Goal: Task Accomplishment & Management: Manage account settings

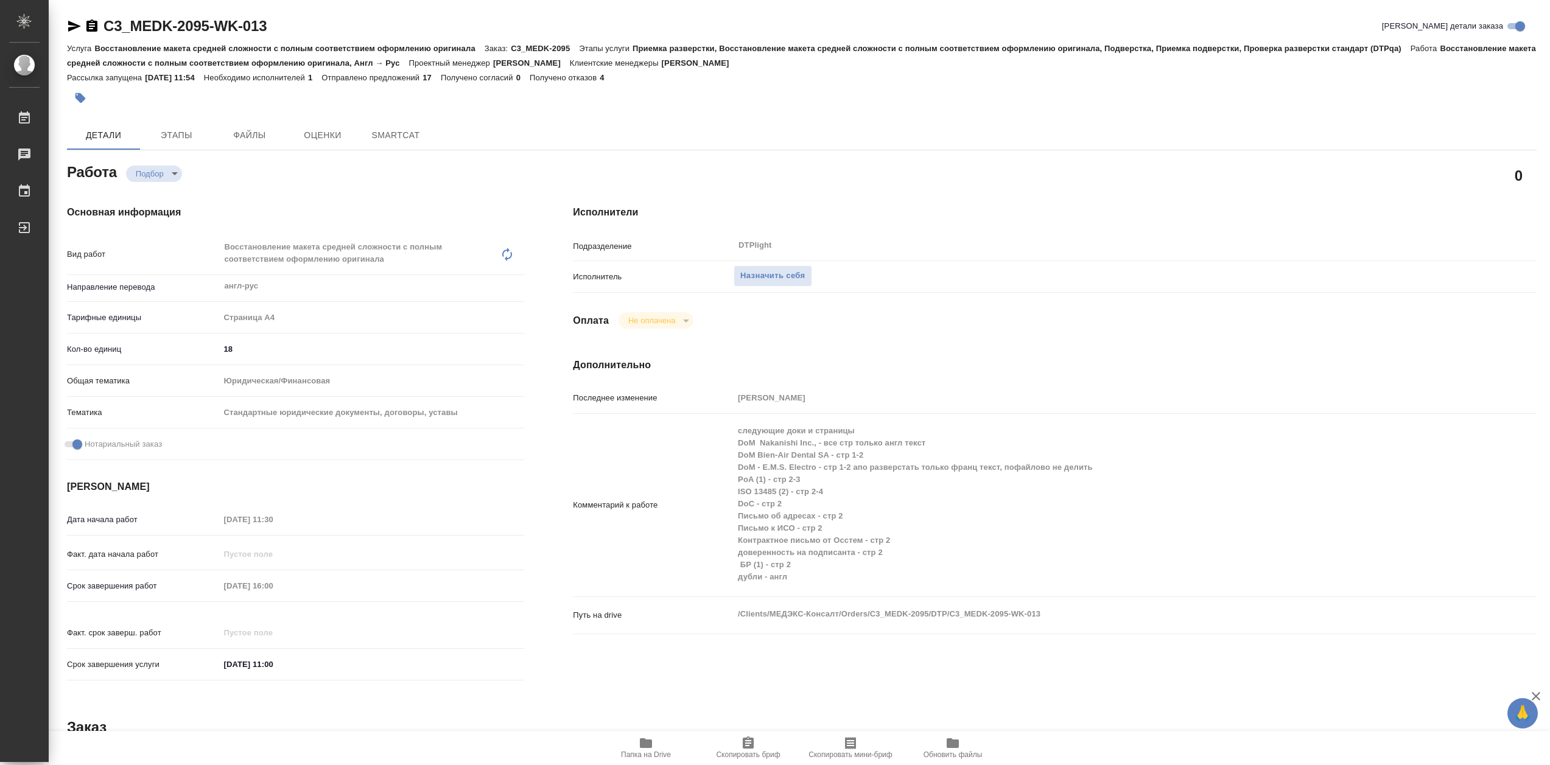
type textarea "x"
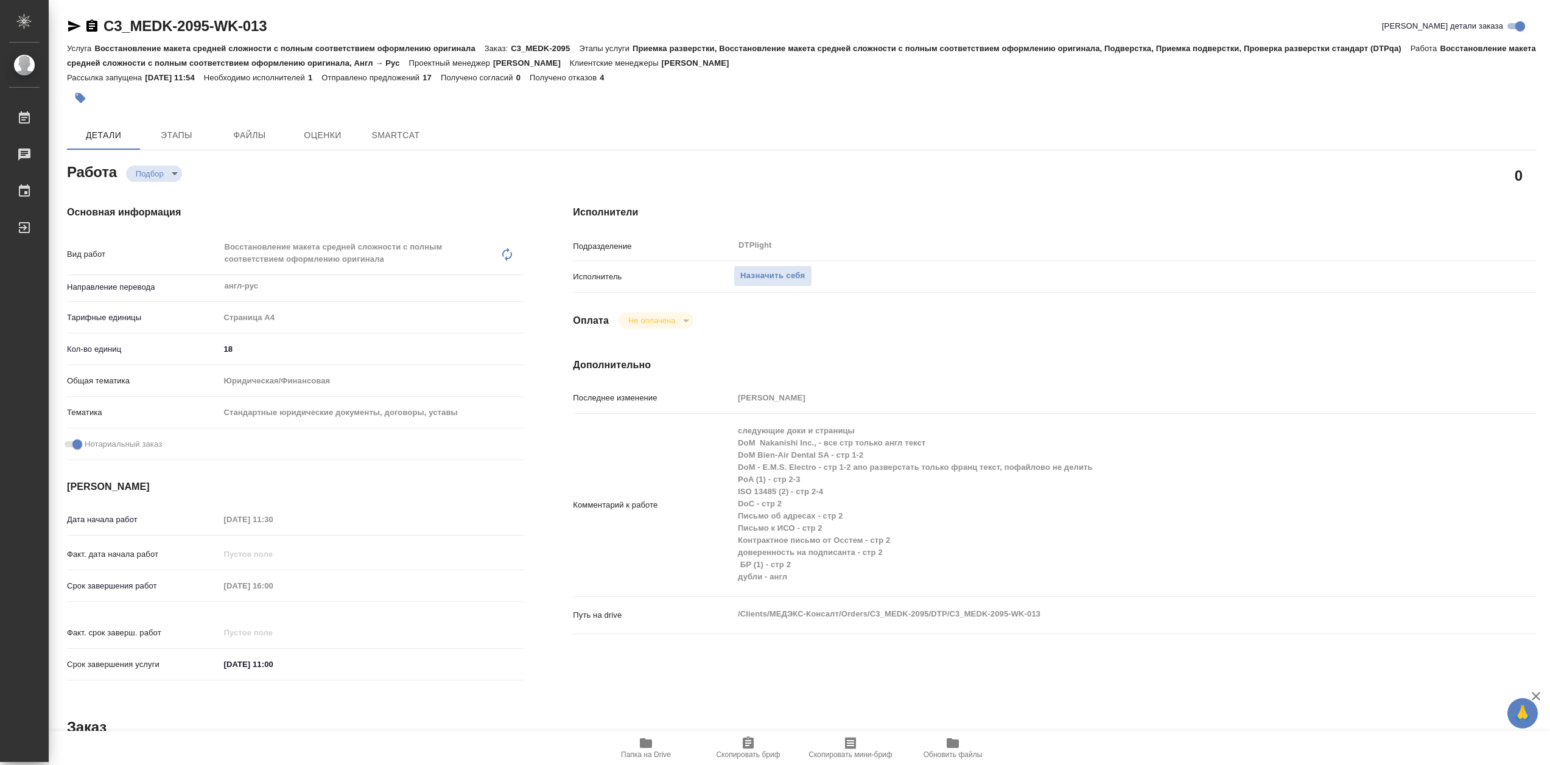
type textarea "x"
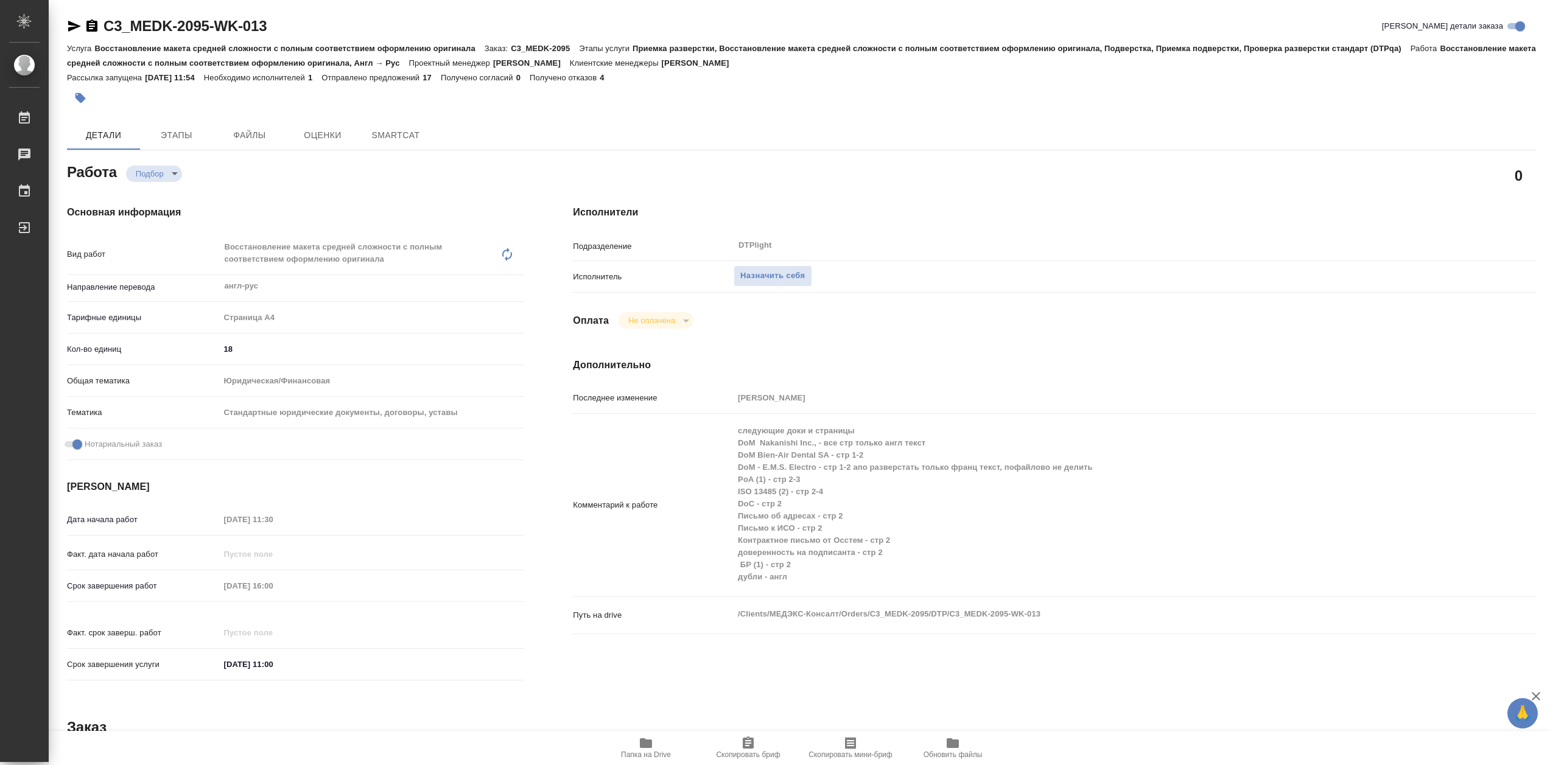
type textarea "x"
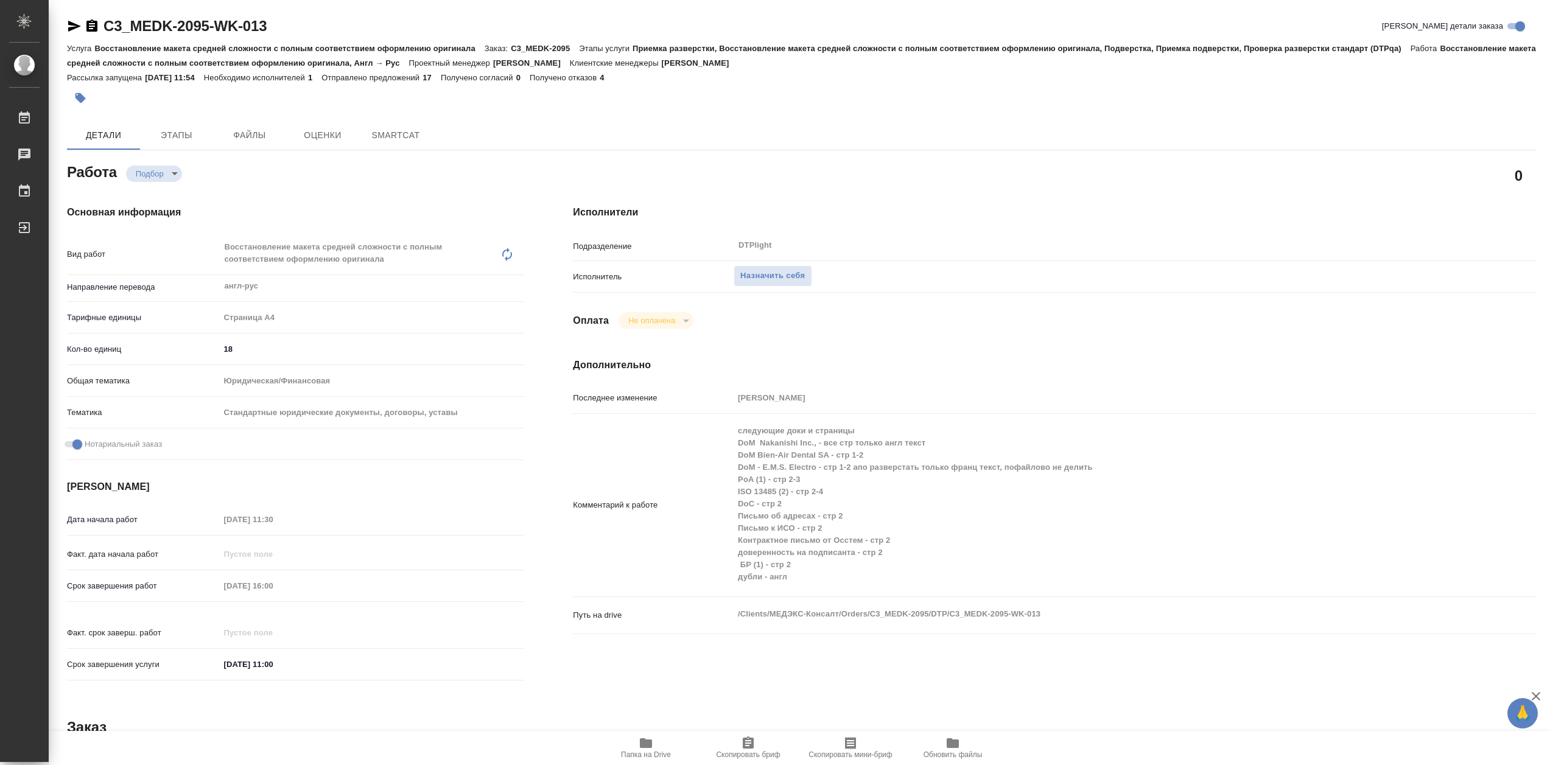
type textarea "x"
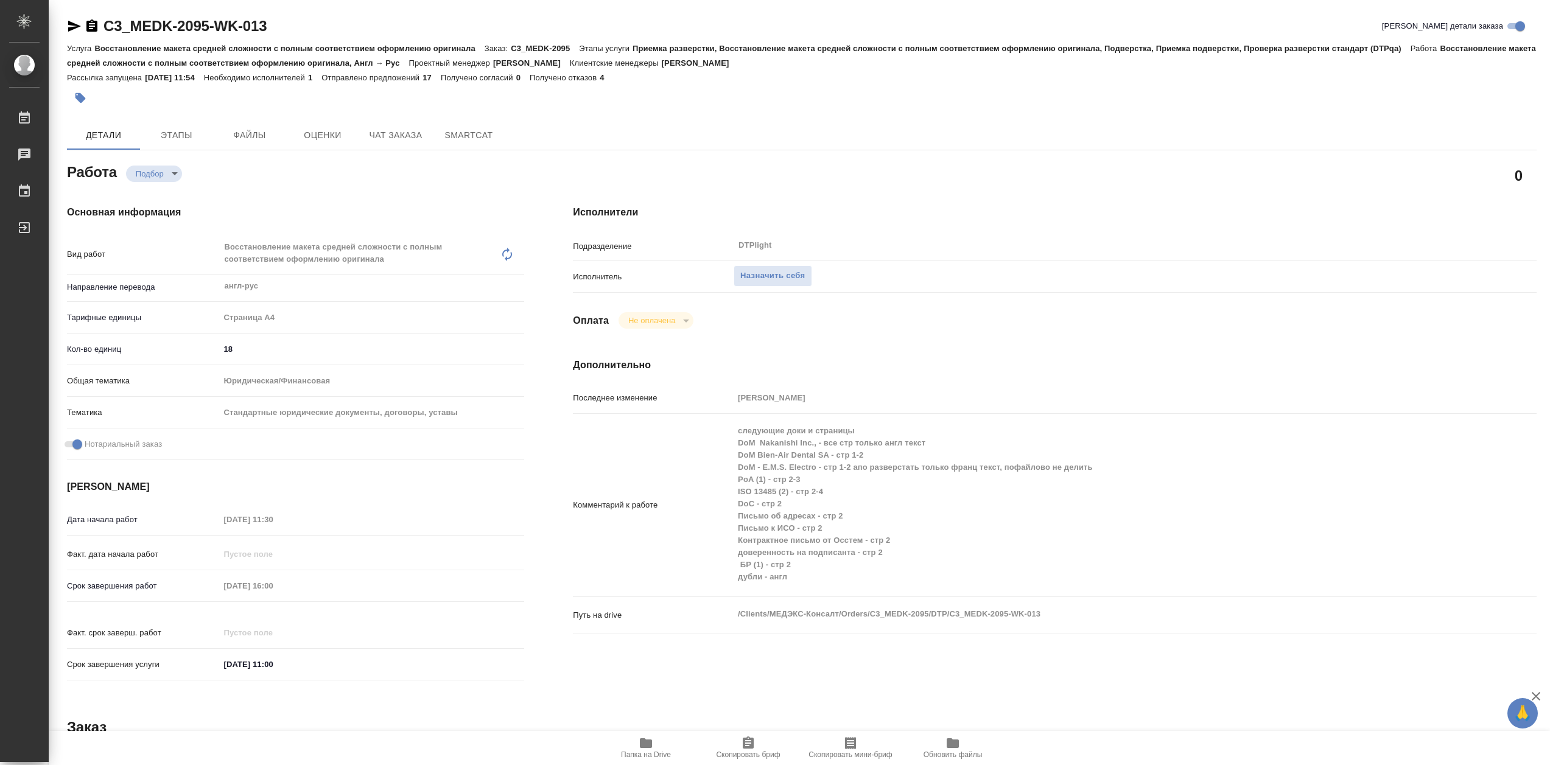
type textarea "x"
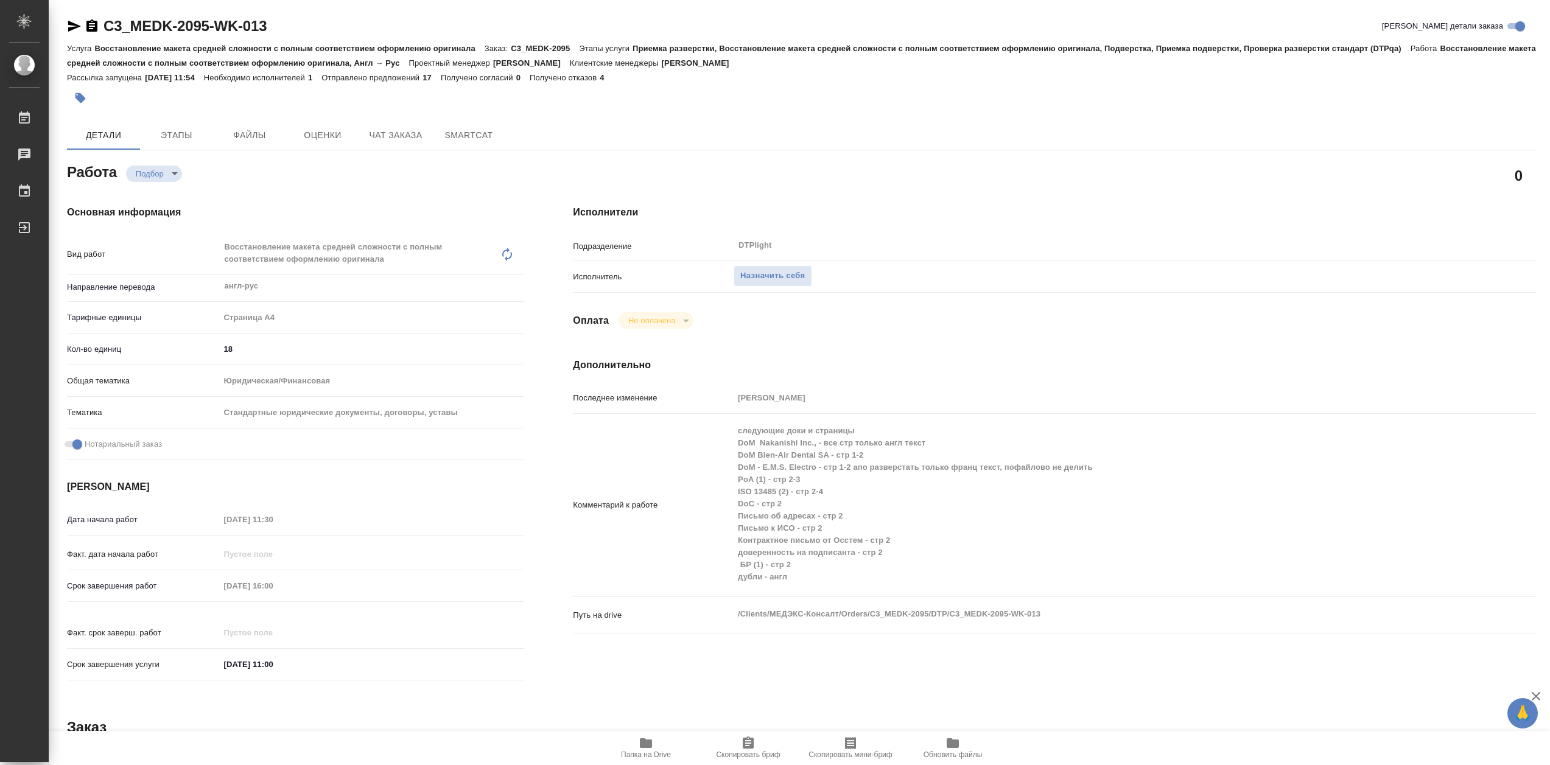
type textarea "x"
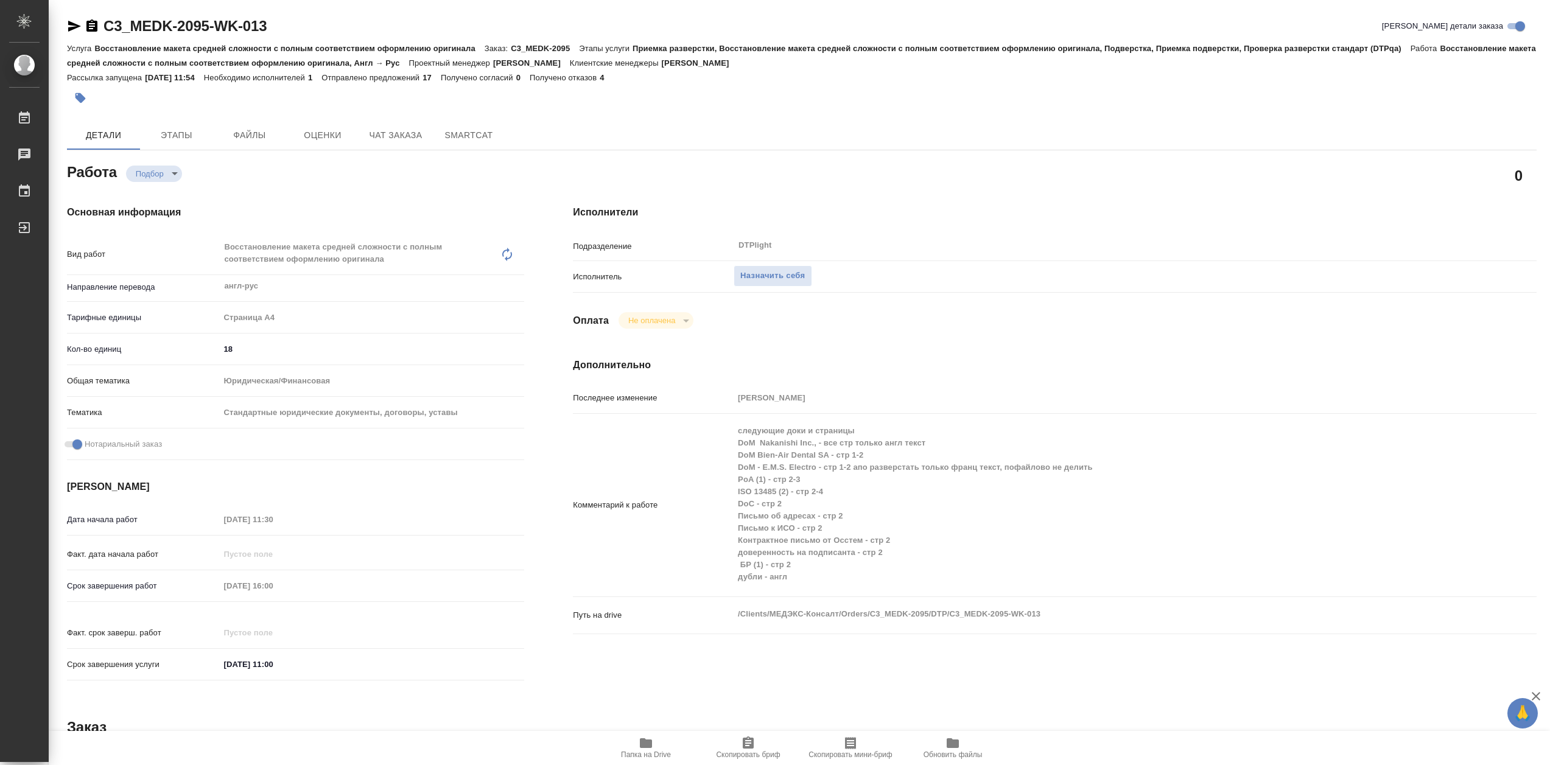
click at [646, 751] on icon "button" at bounding box center [646, 743] width 15 height 15
click at [765, 280] on span "Назначить себя" at bounding box center [772, 276] width 65 height 14
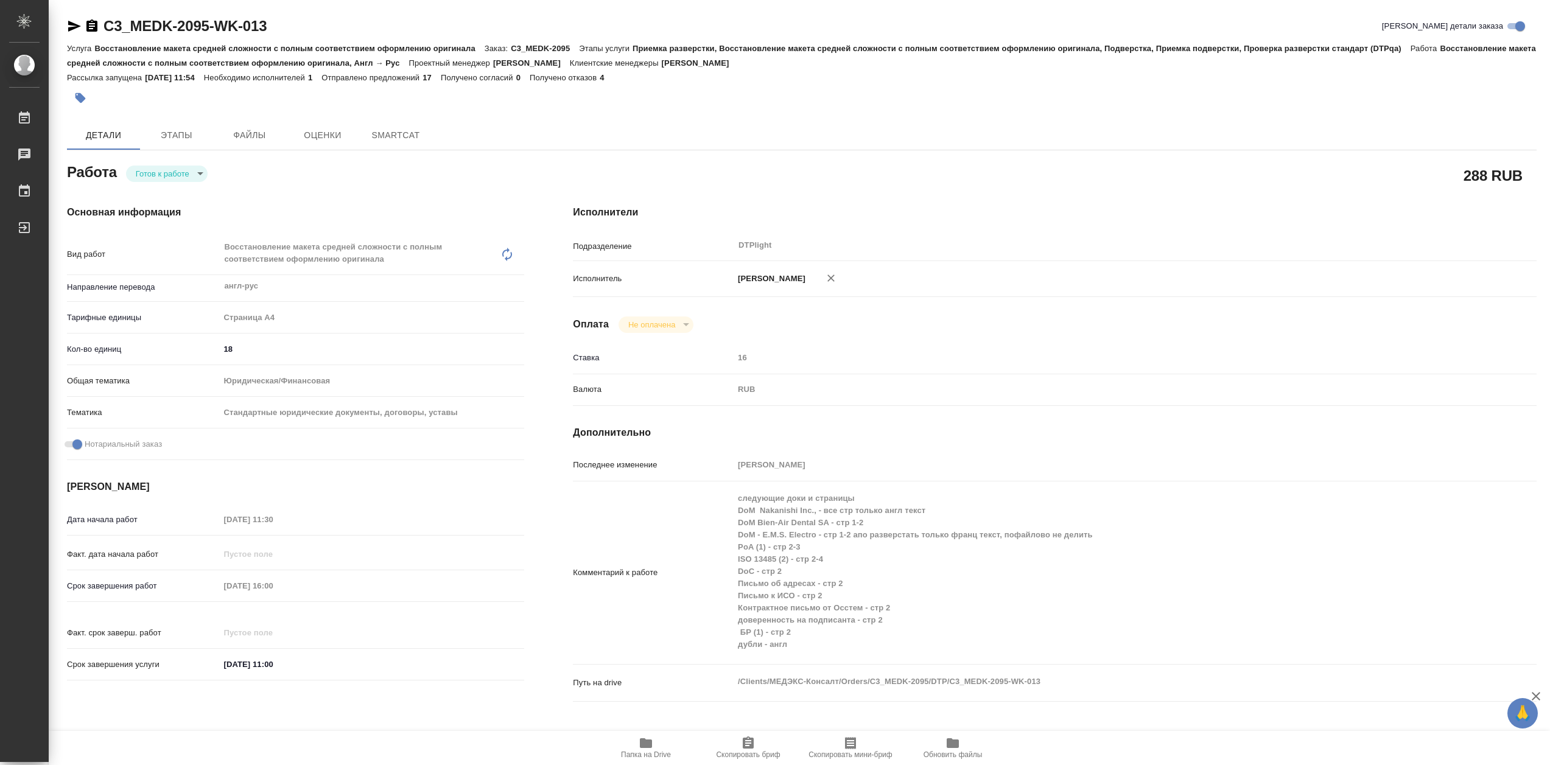
type textarea "x"
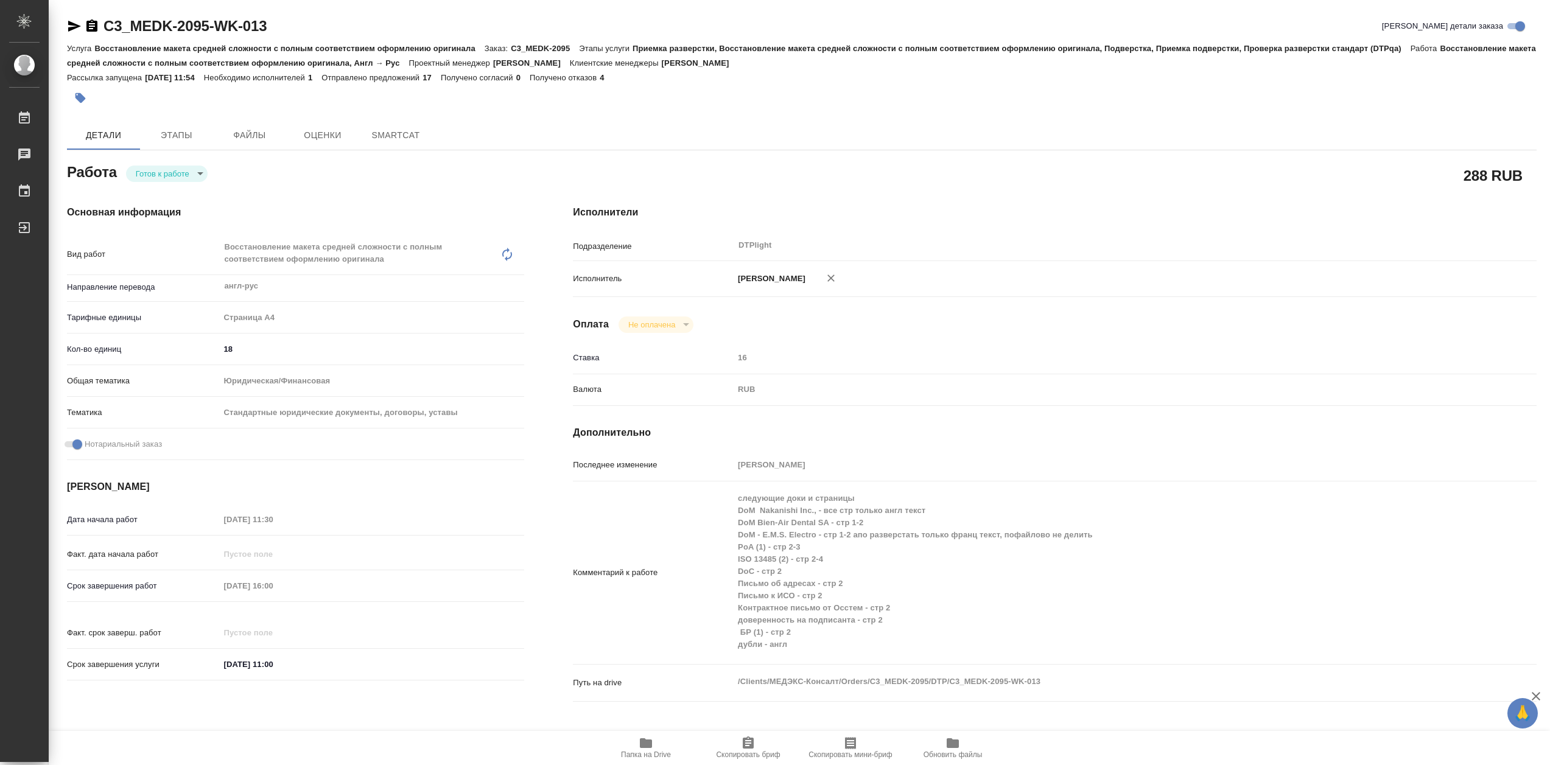
type textarea "x"
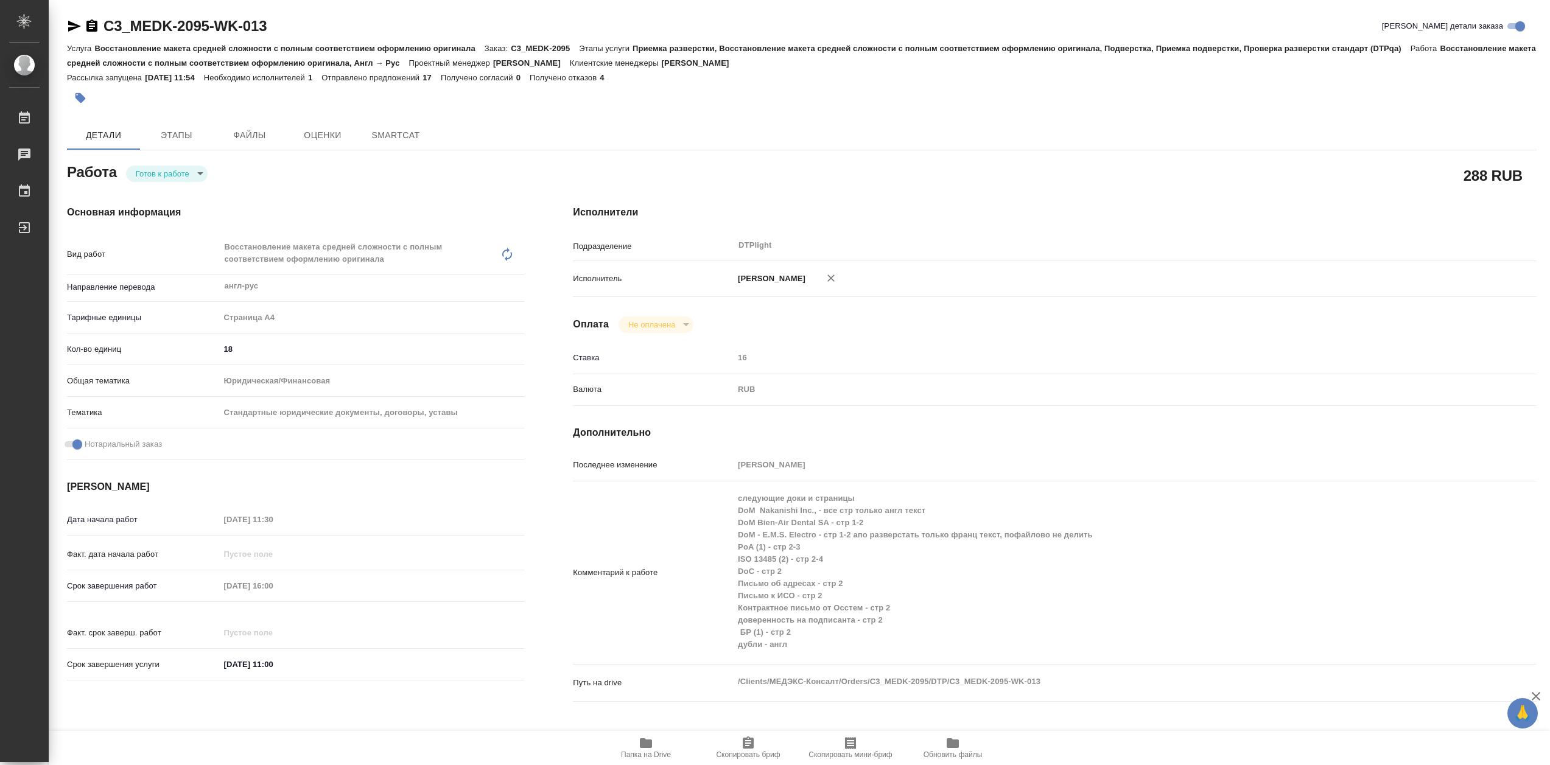
type textarea "x"
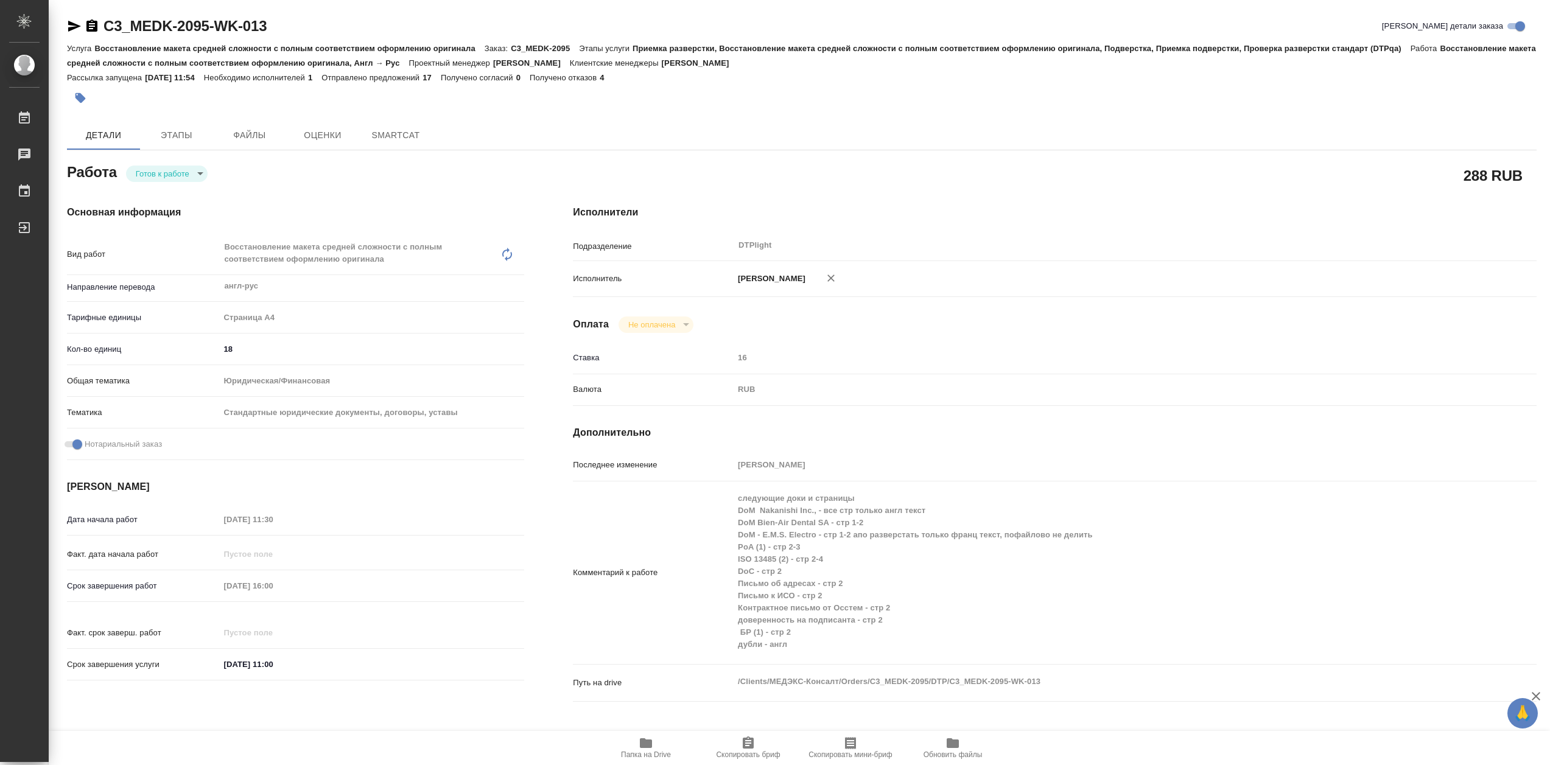
type textarea "x"
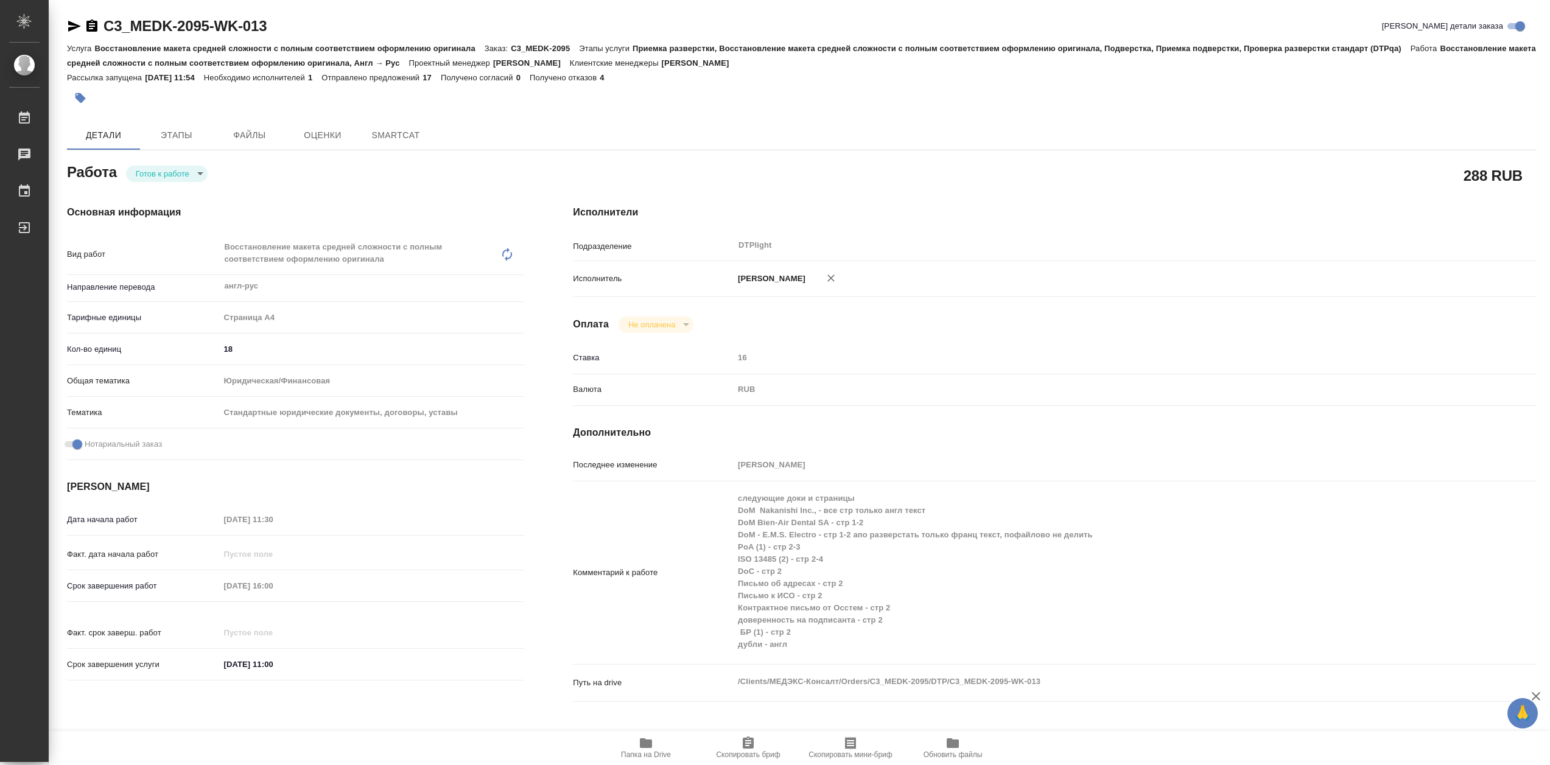
type textarea "x"
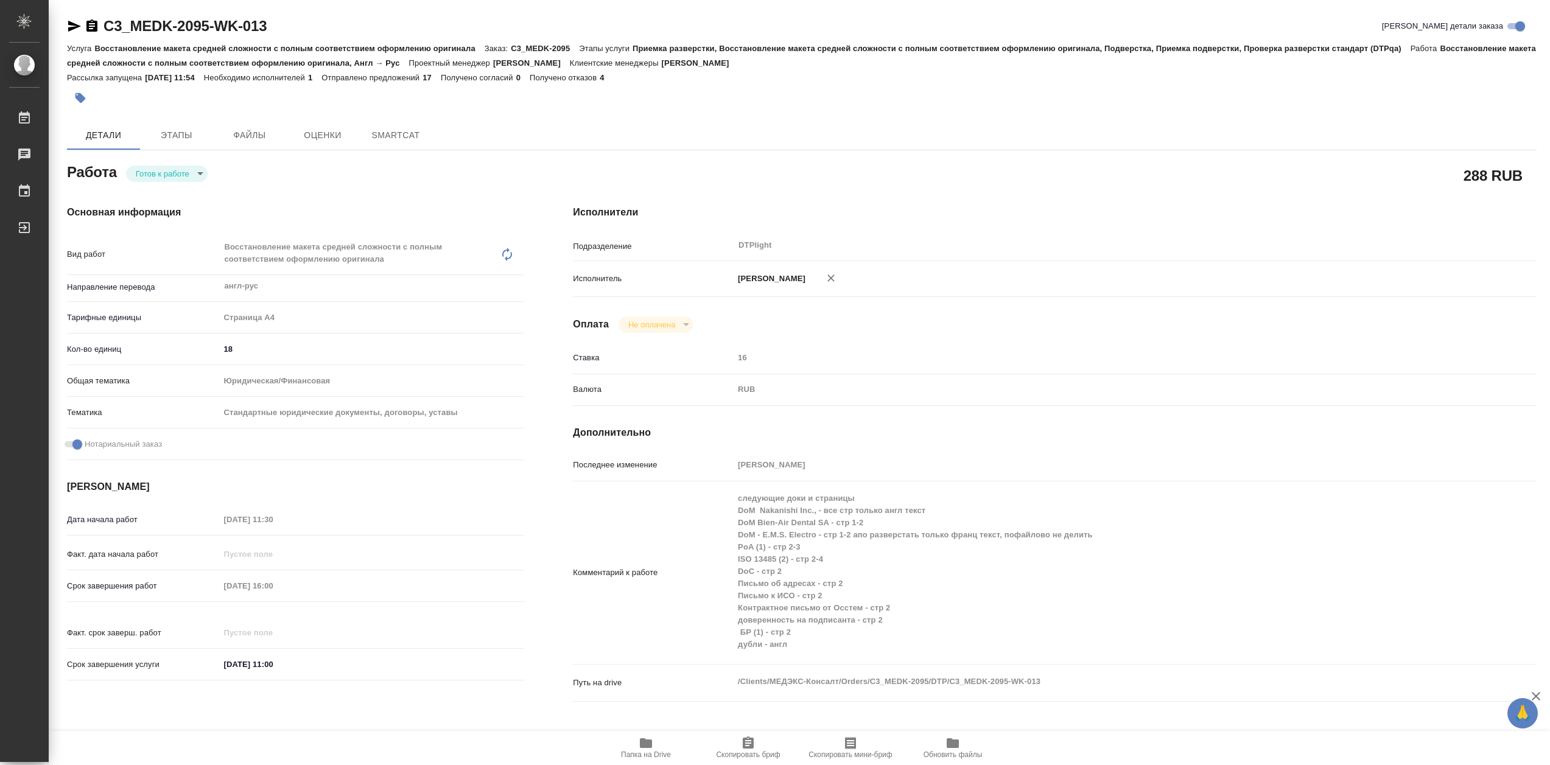
type textarea "x"
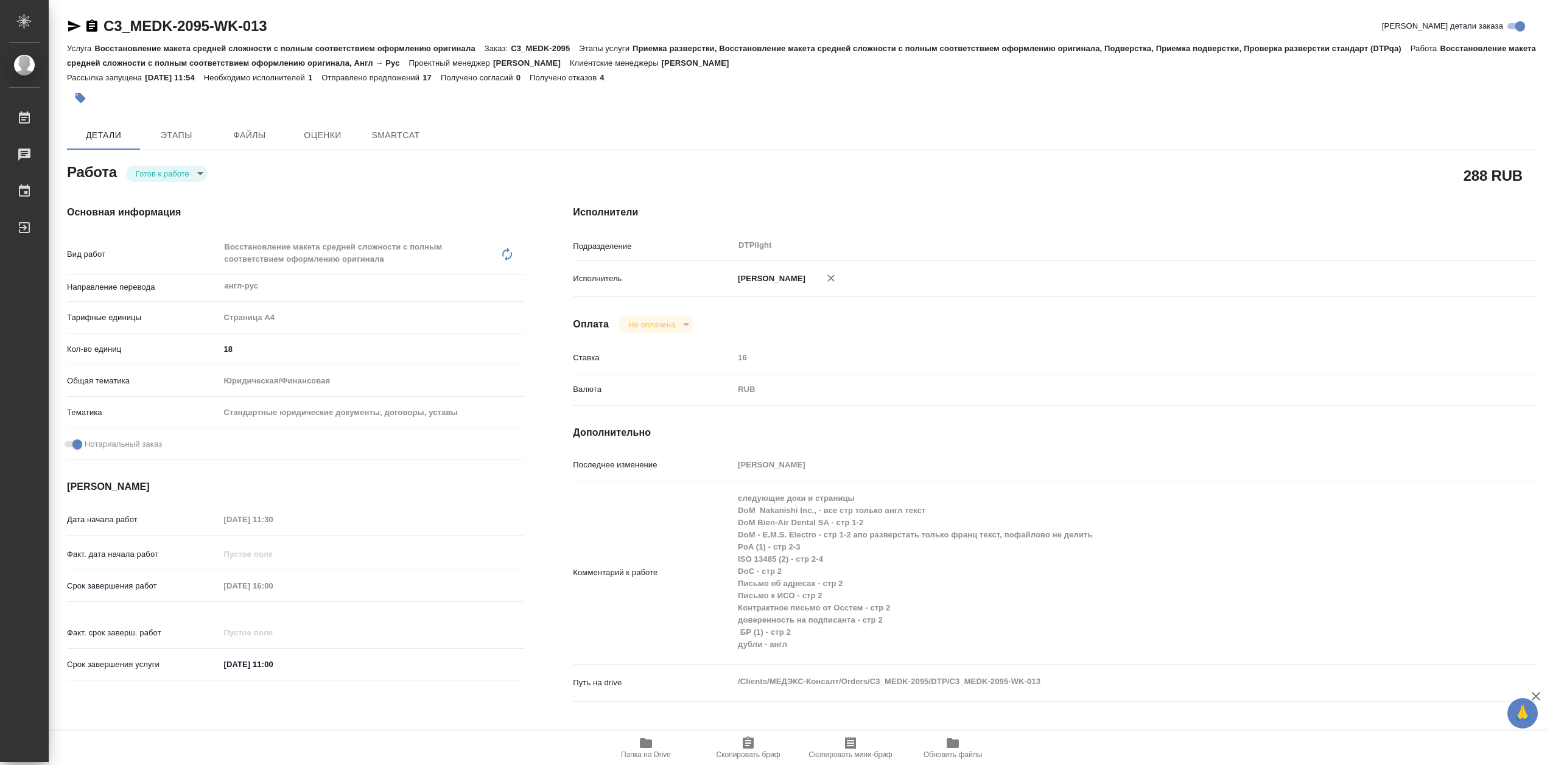
type textarea "x"
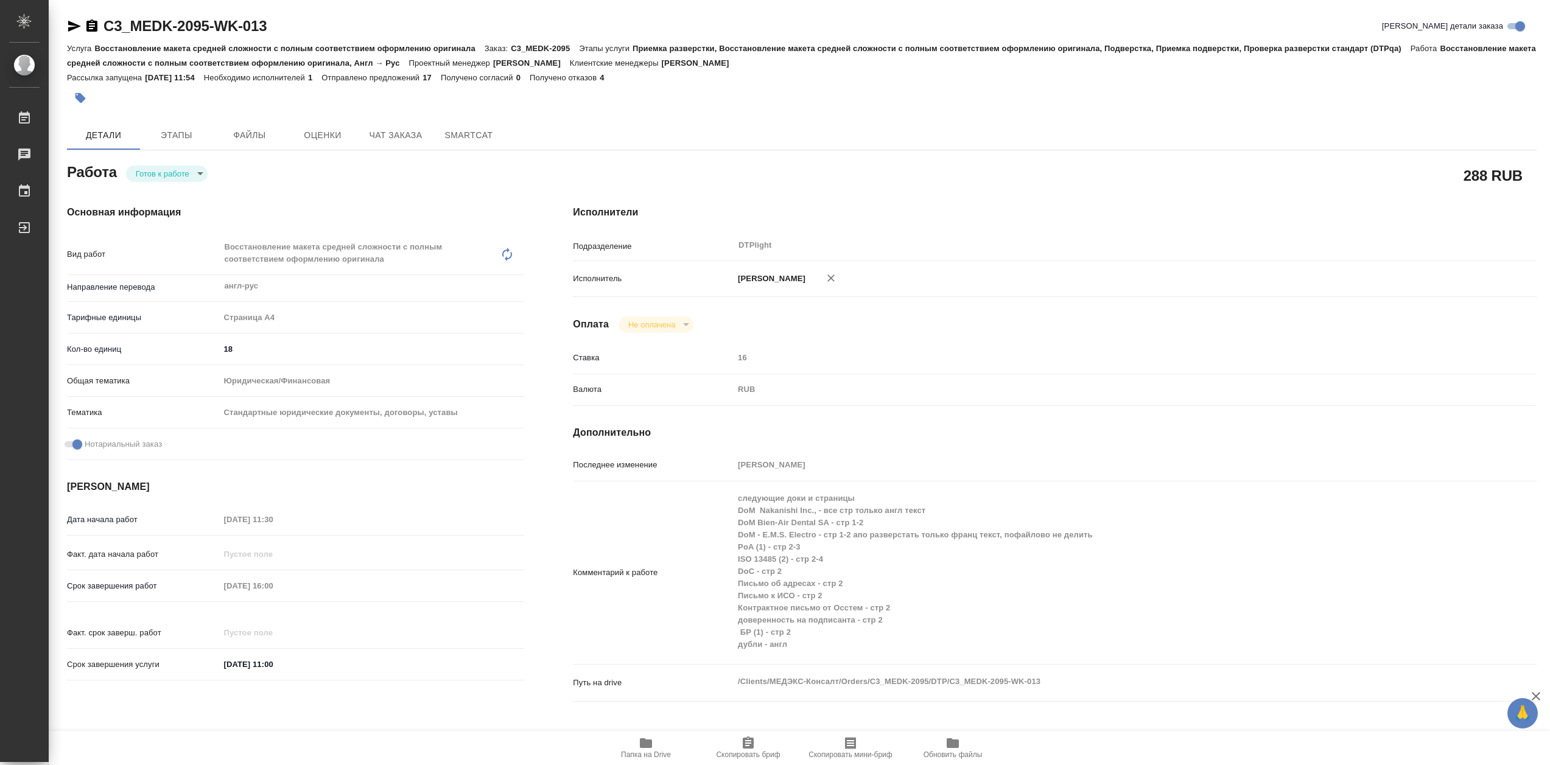
click at [192, 186] on div "Основная информация Вид работ Восстановление макета средней сложности с полным …" at bounding box center [296, 461] width 506 height 560
type textarea "x"
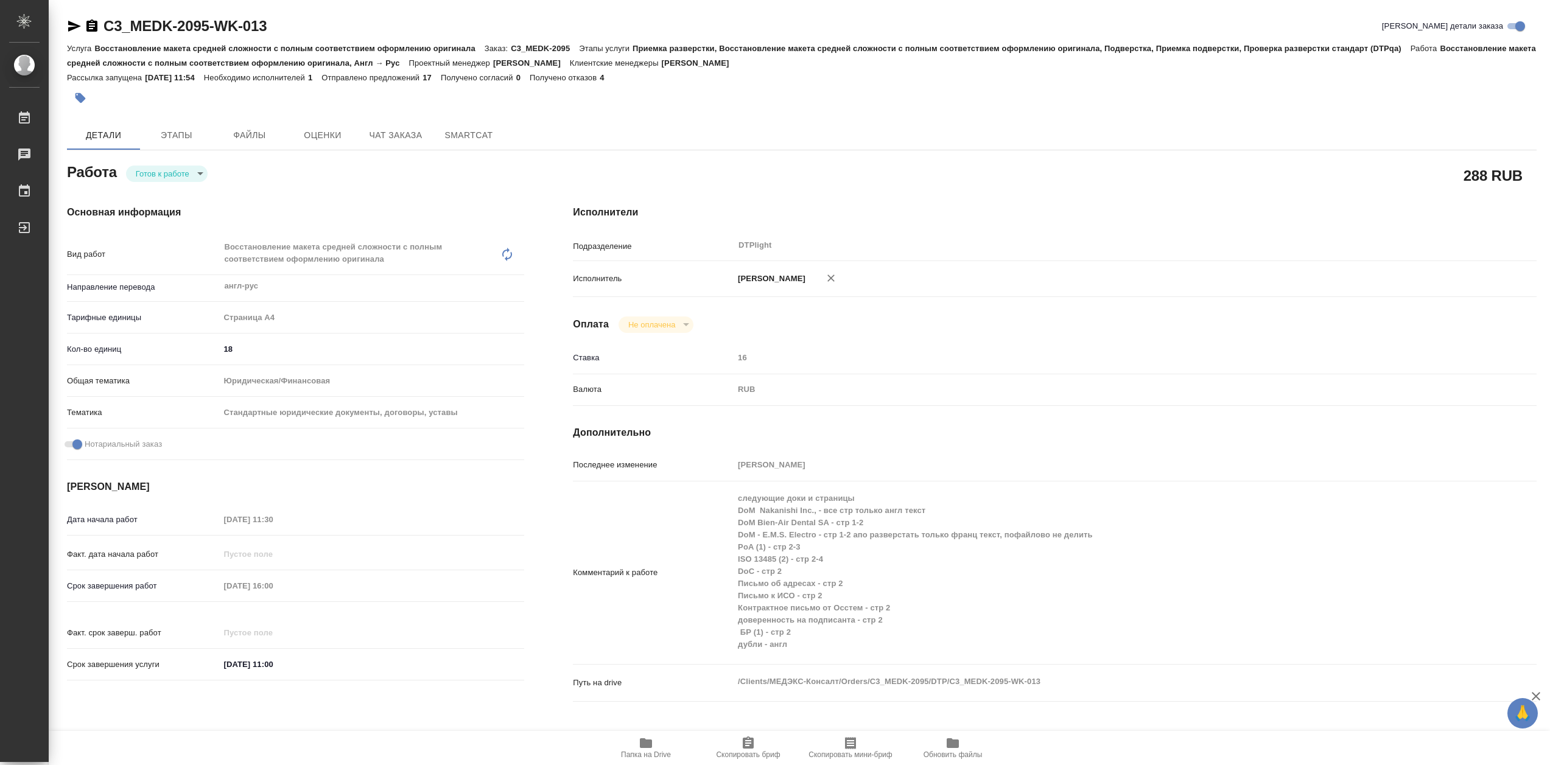
type textarea "x"
click at [194, 180] on body "🙏 .cls-1 fill:#fff; AWATERA Сархатов Руслан Работы Чаты График Выйти C3_MEDK-20…" at bounding box center [775, 382] width 1550 height 765
click at [196, 176] on li "В работе" at bounding box center [167, 176] width 82 height 21
type textarea "x"
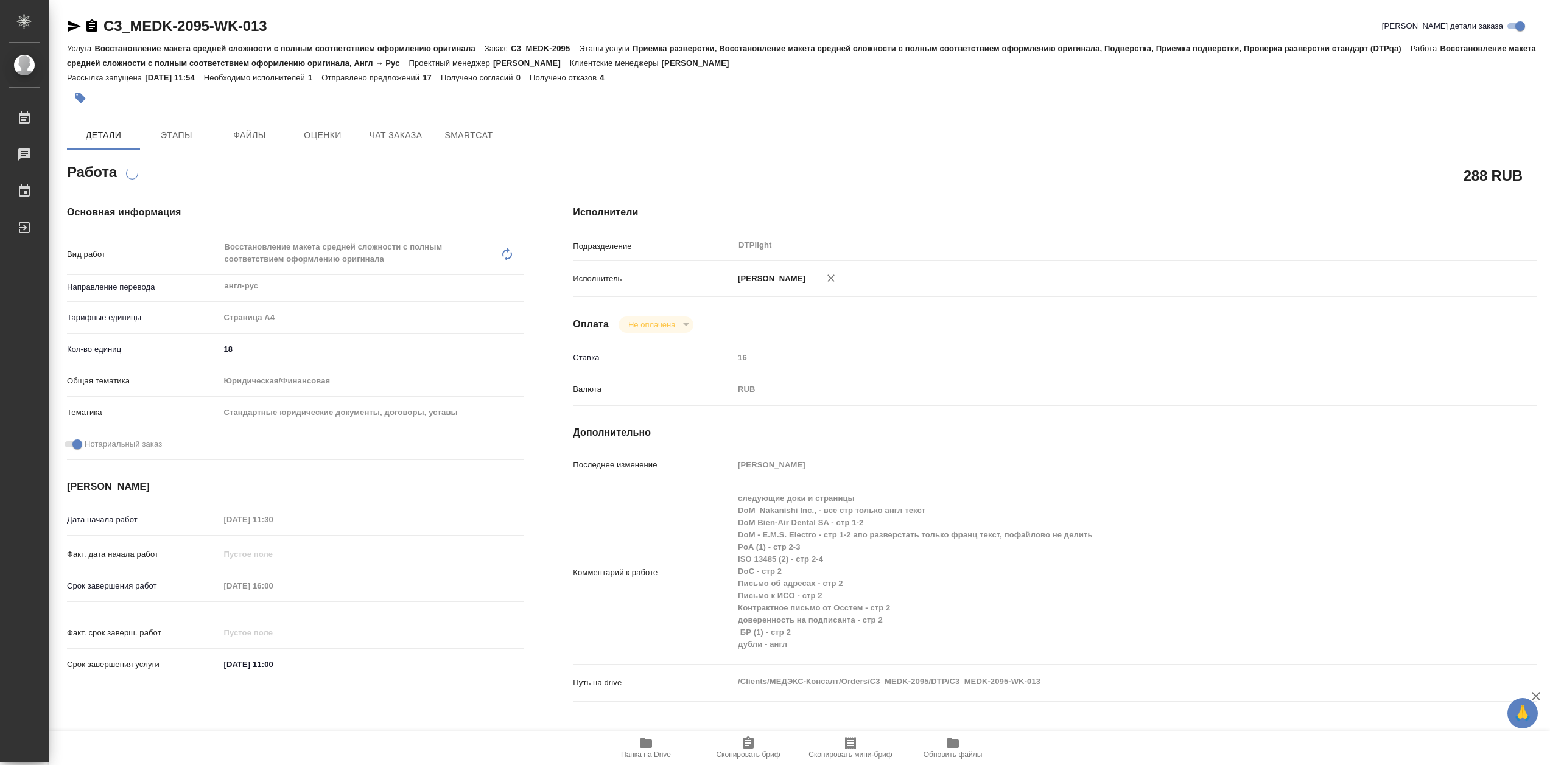
type textarea "x"
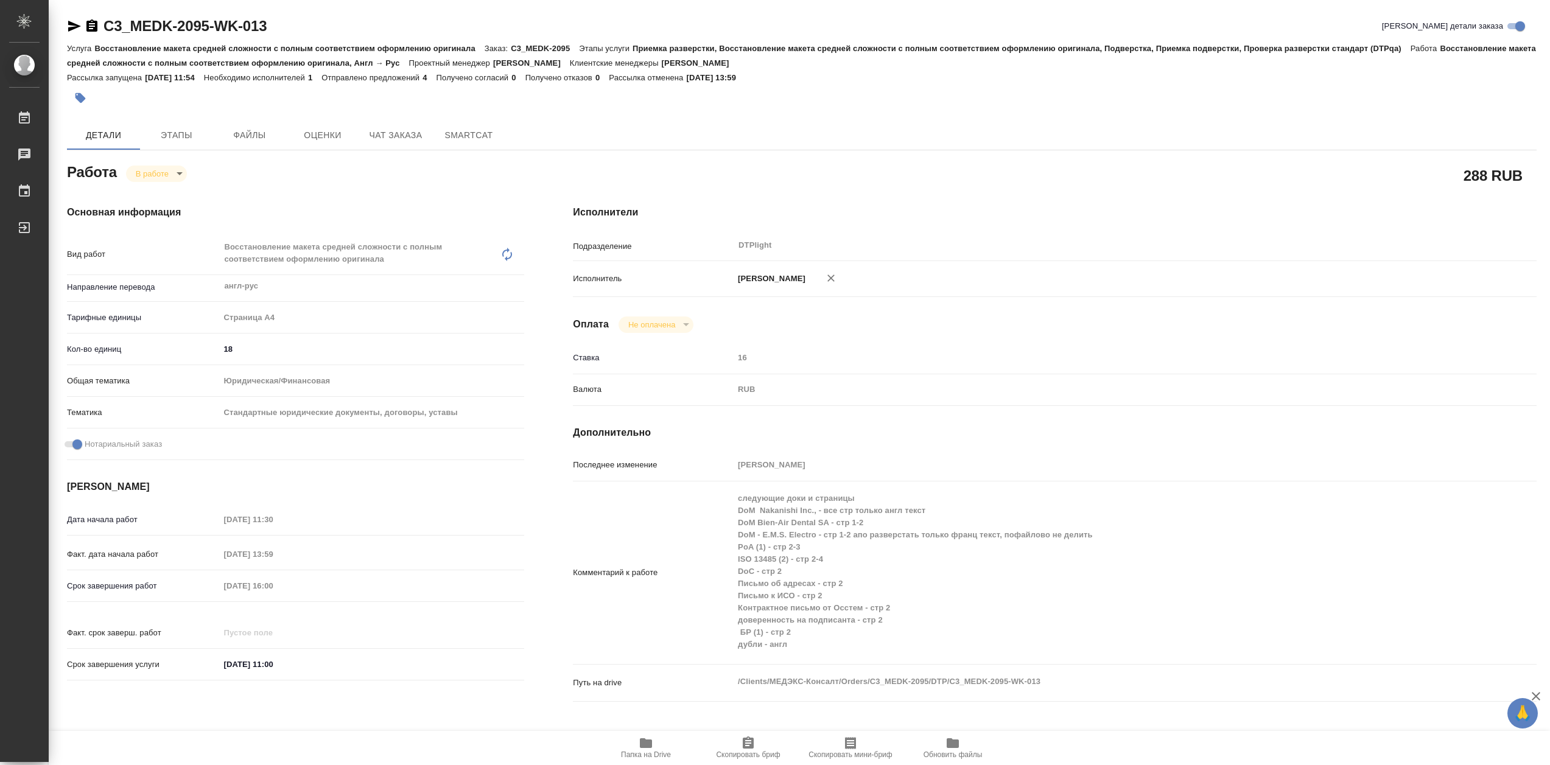
type textarea "x"
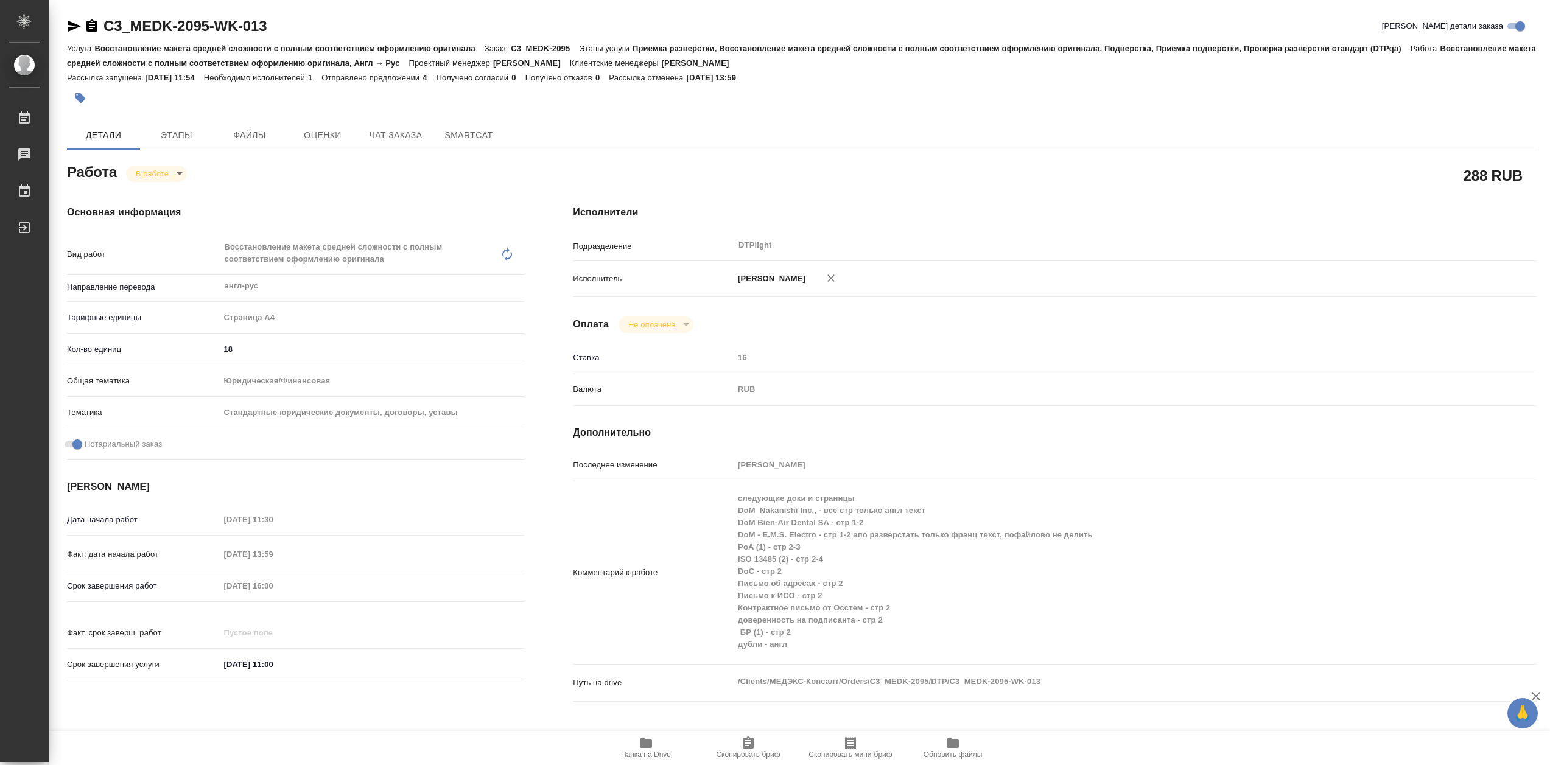
type textarea "x"
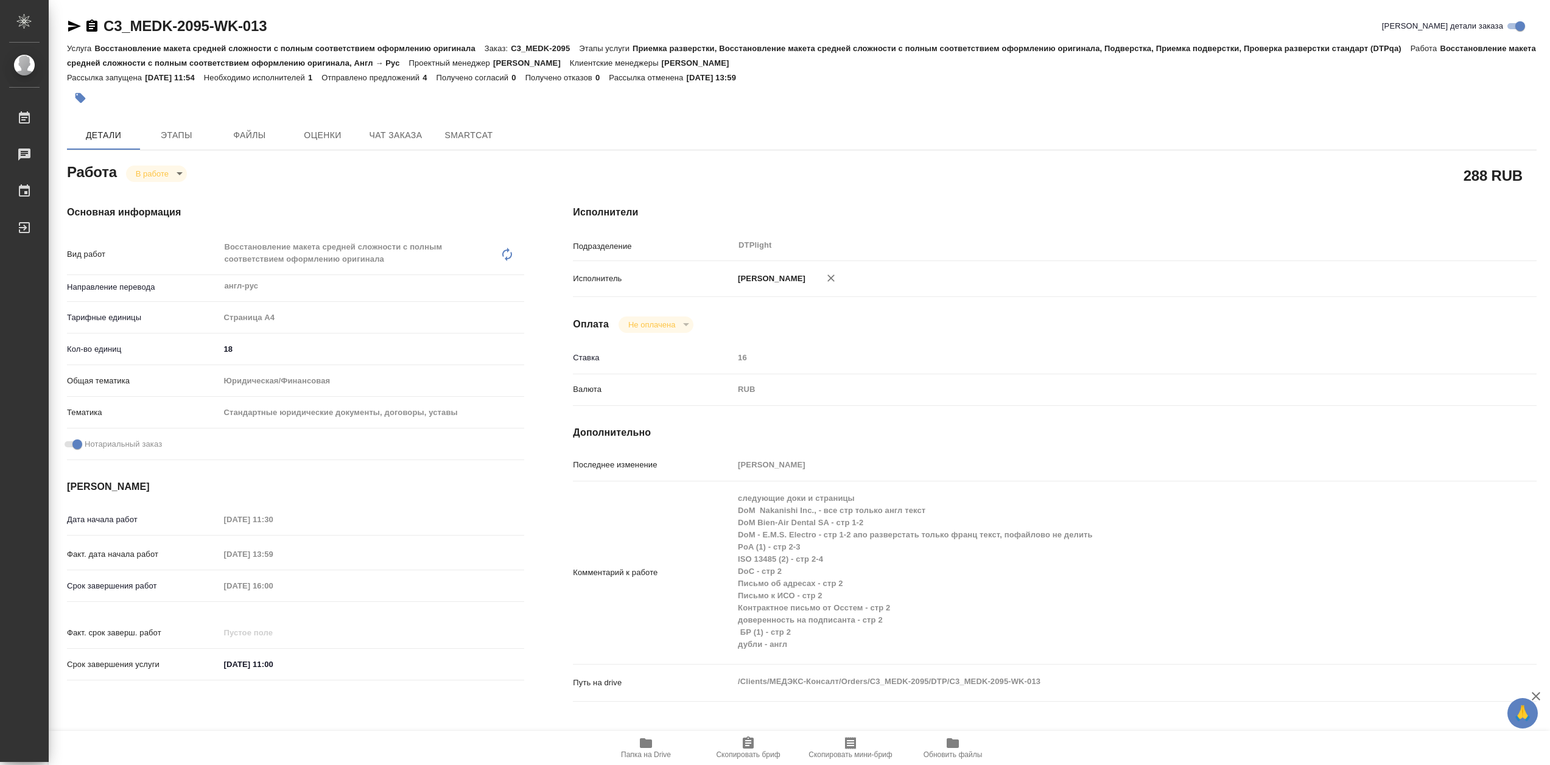
type textarea "x"
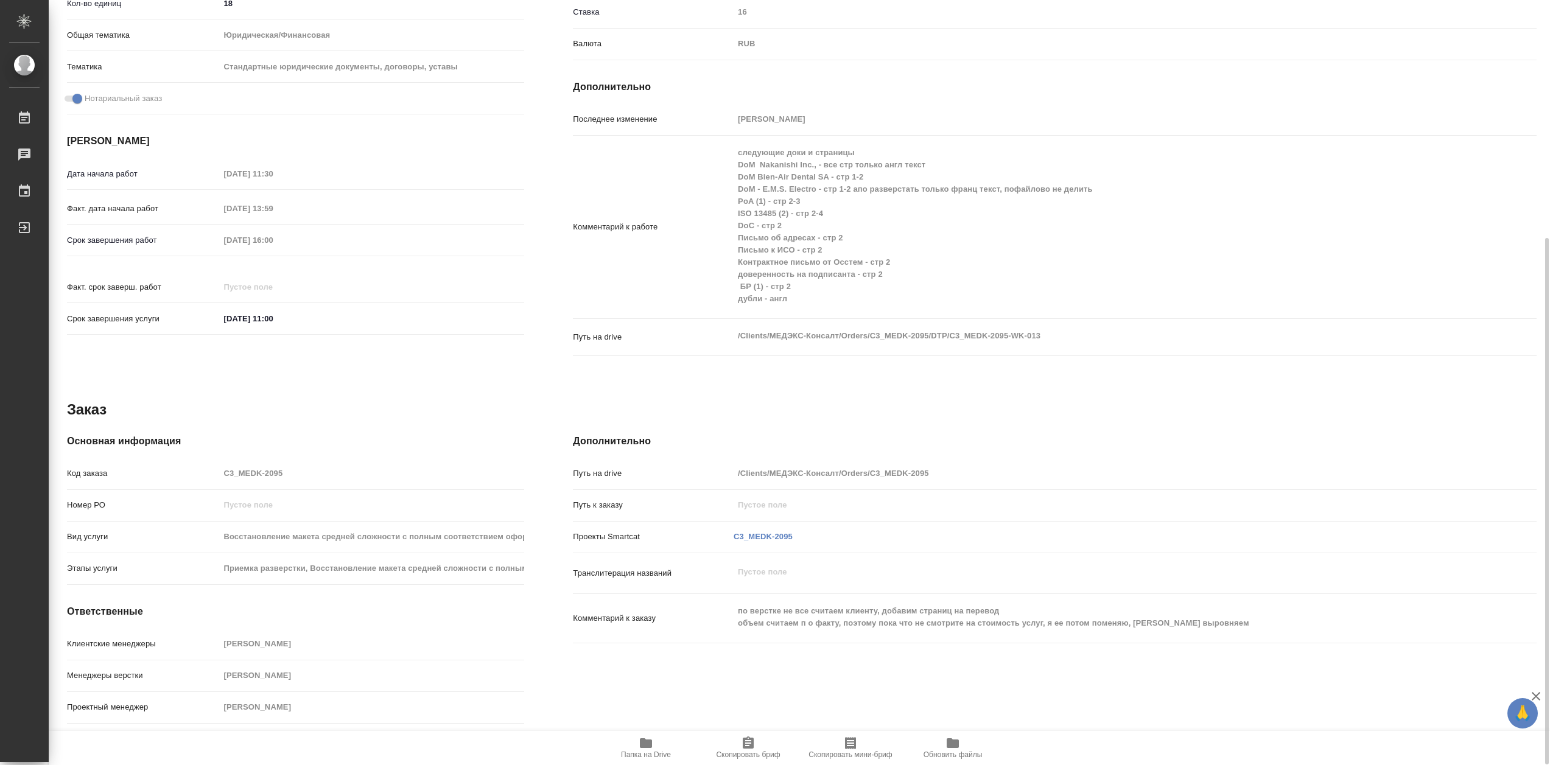
type textarea "x"
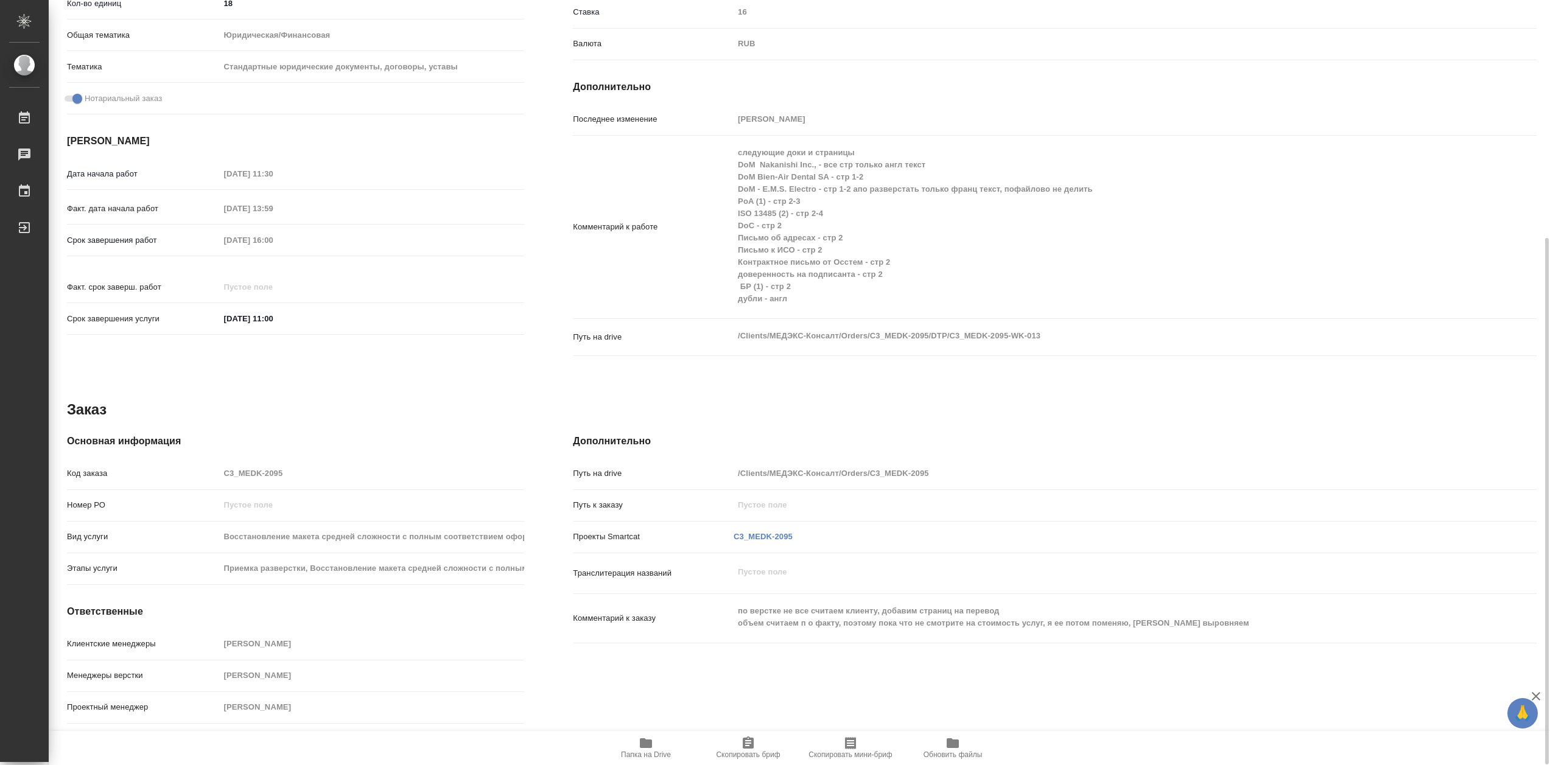
click at [650, 750] on icon "button" at bounding box center [646, 743] width 15 height 15
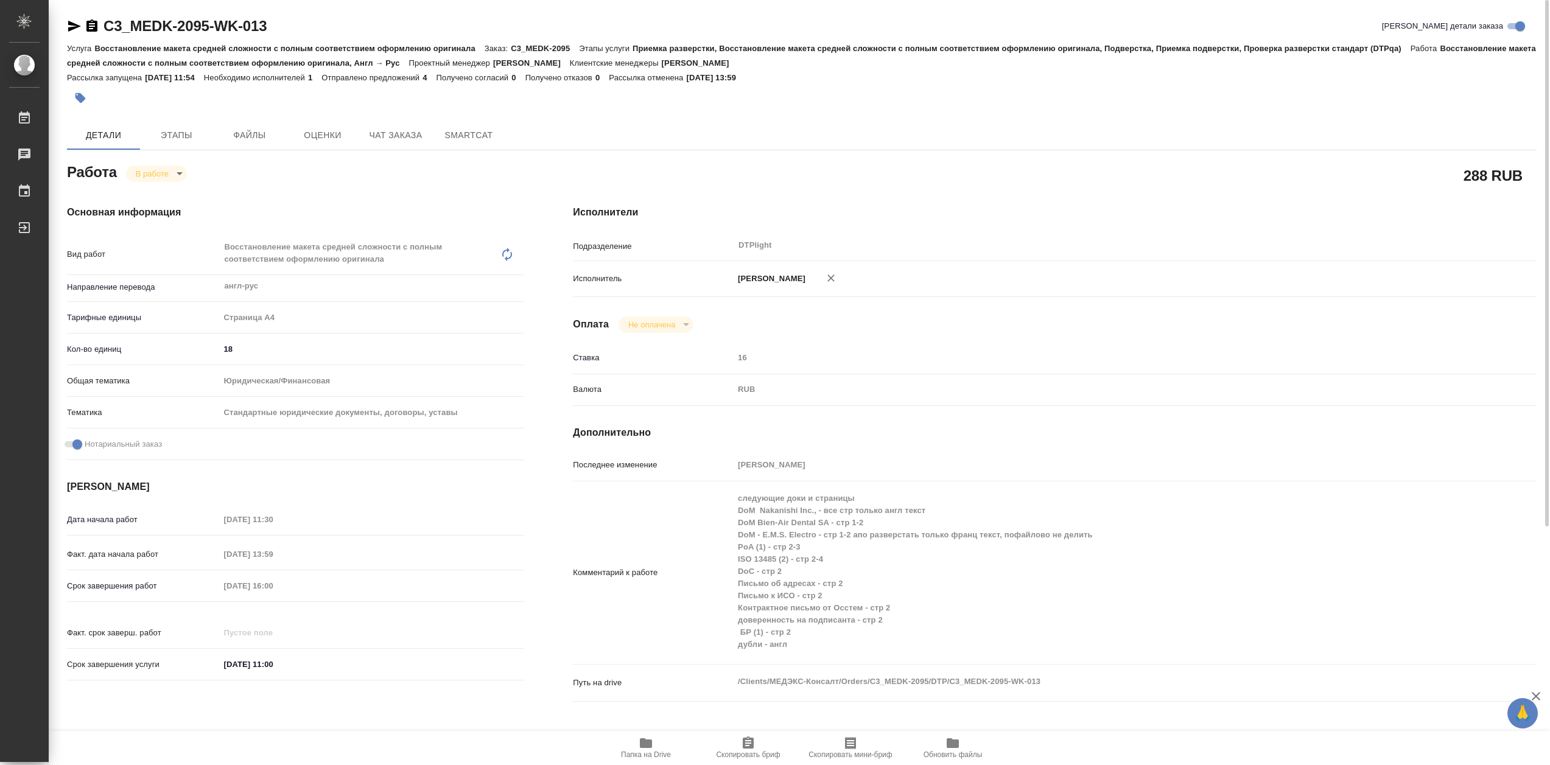
click at [78, 30] on icon "button" at bounding box center [74, 26] width 15 height 15
type textarea "x"
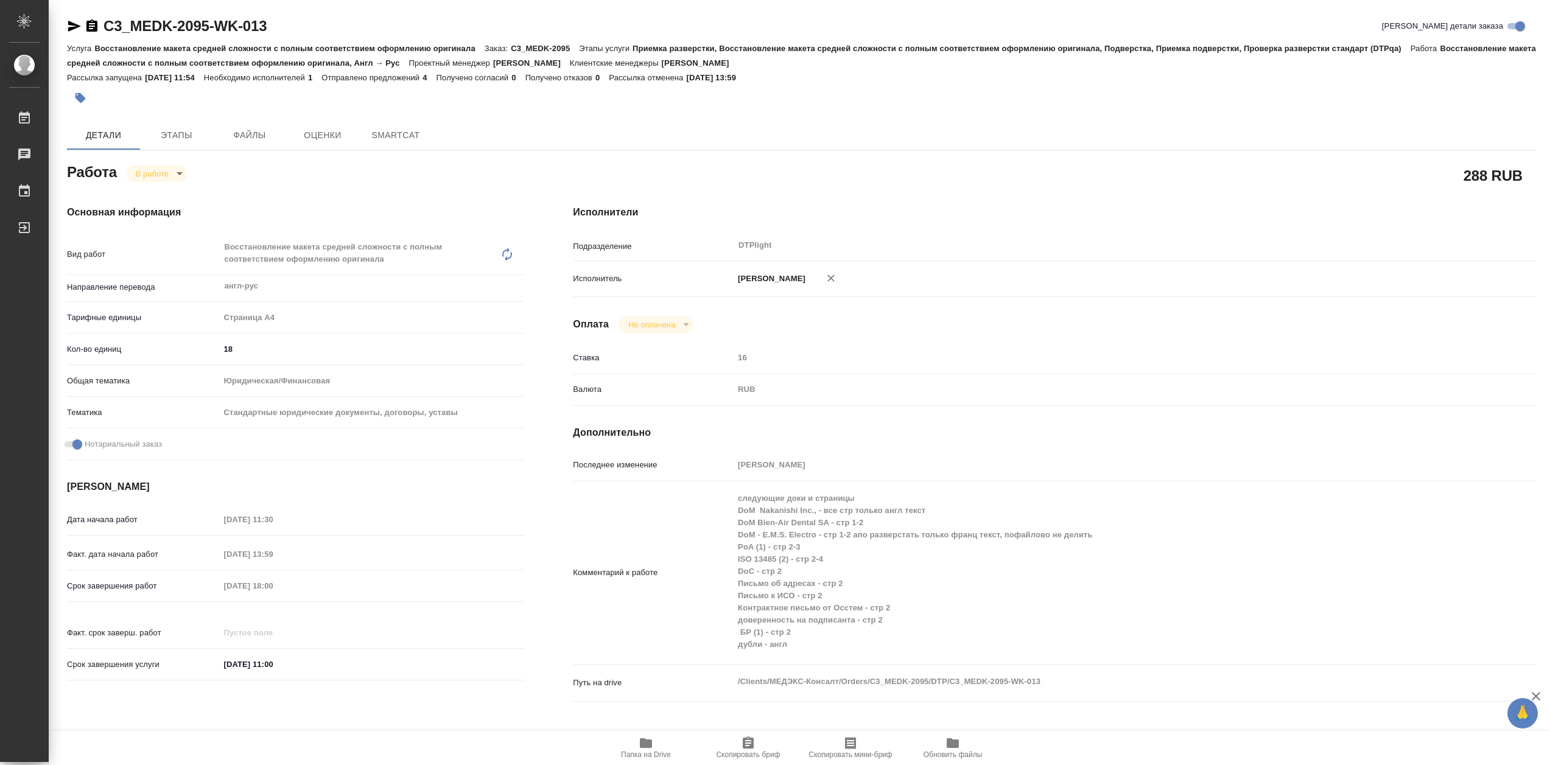
type textarea "x"
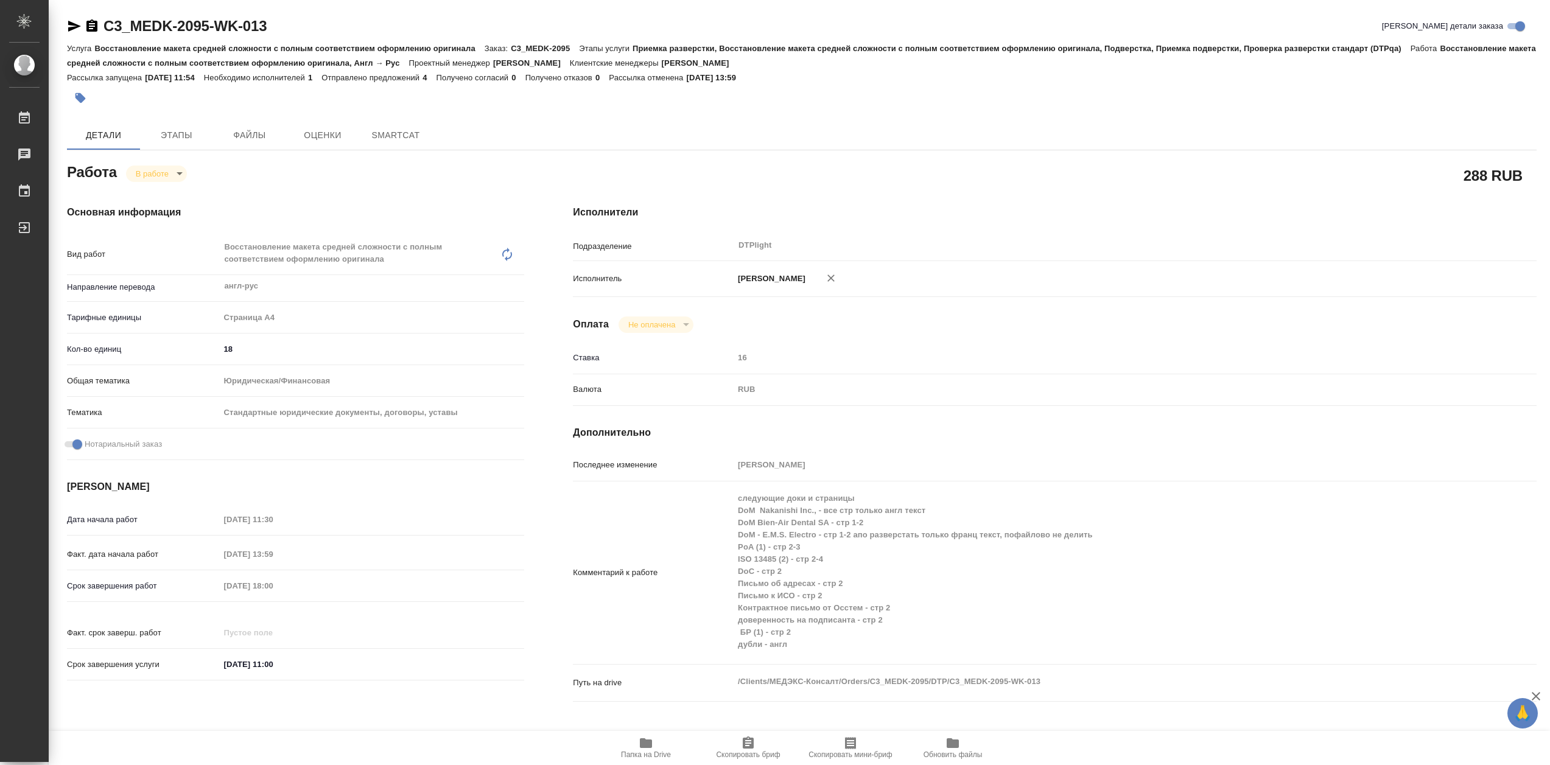
type textarea "x"
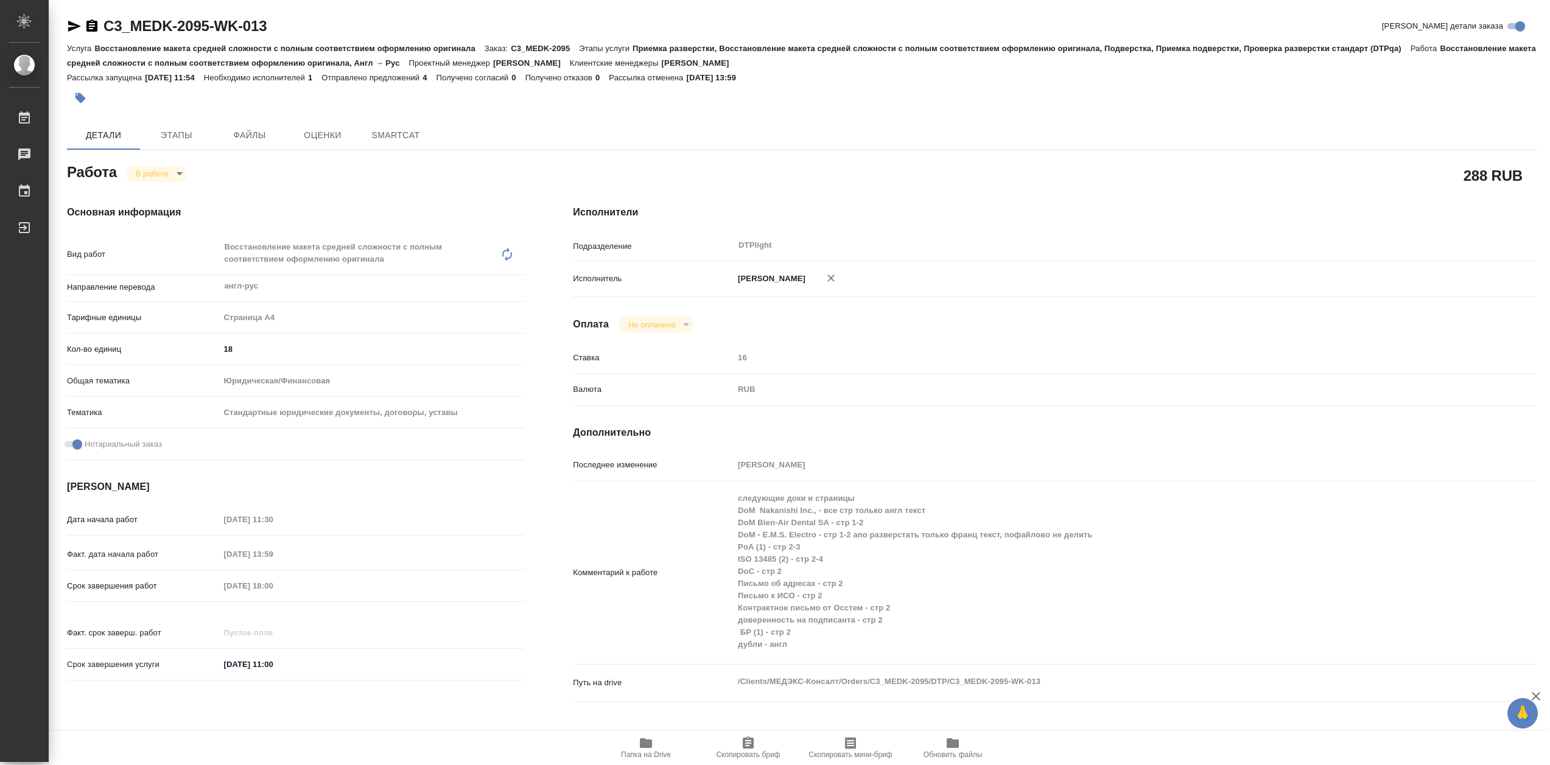
type textarea "x"
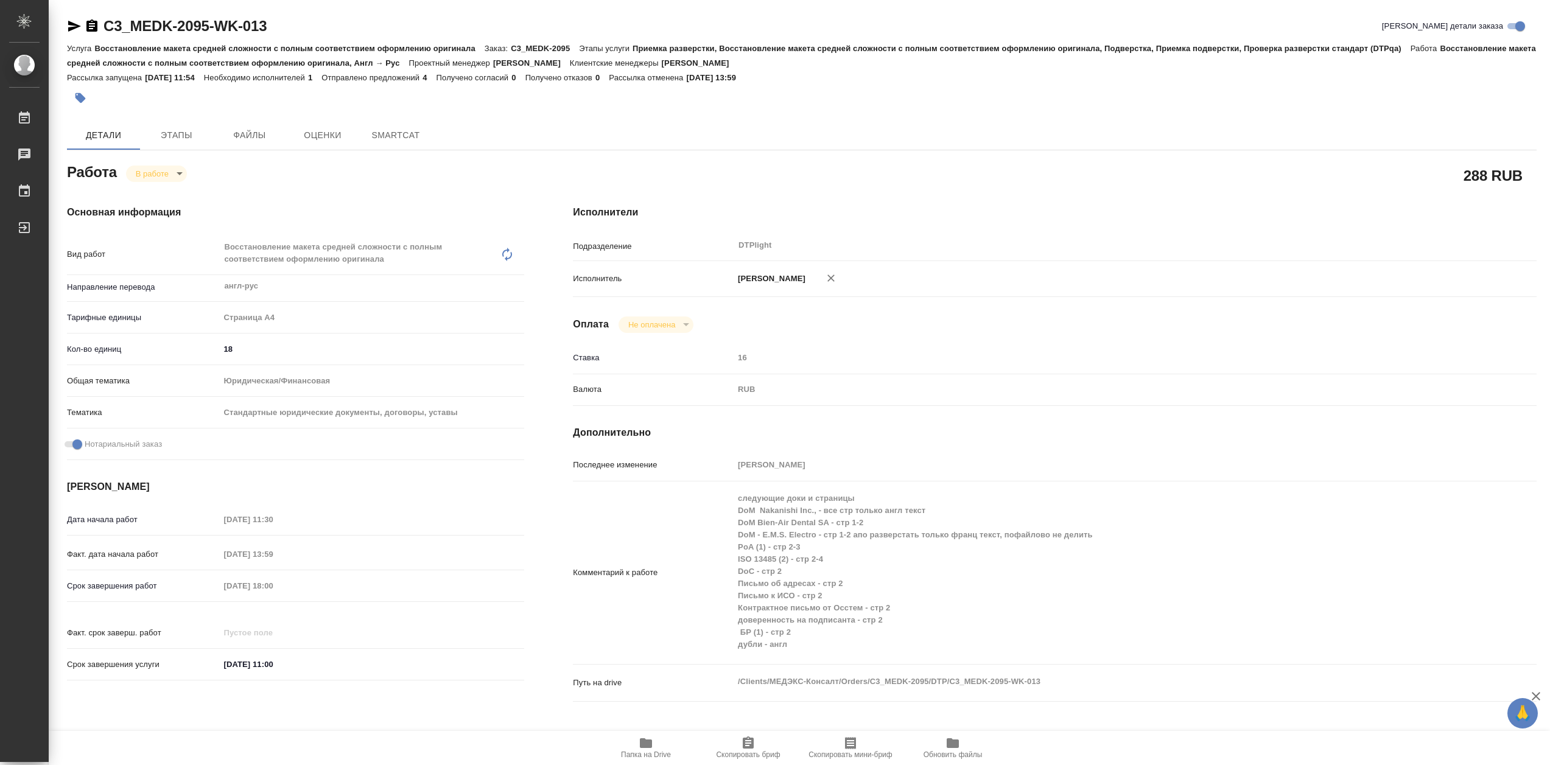
type textarea "x"
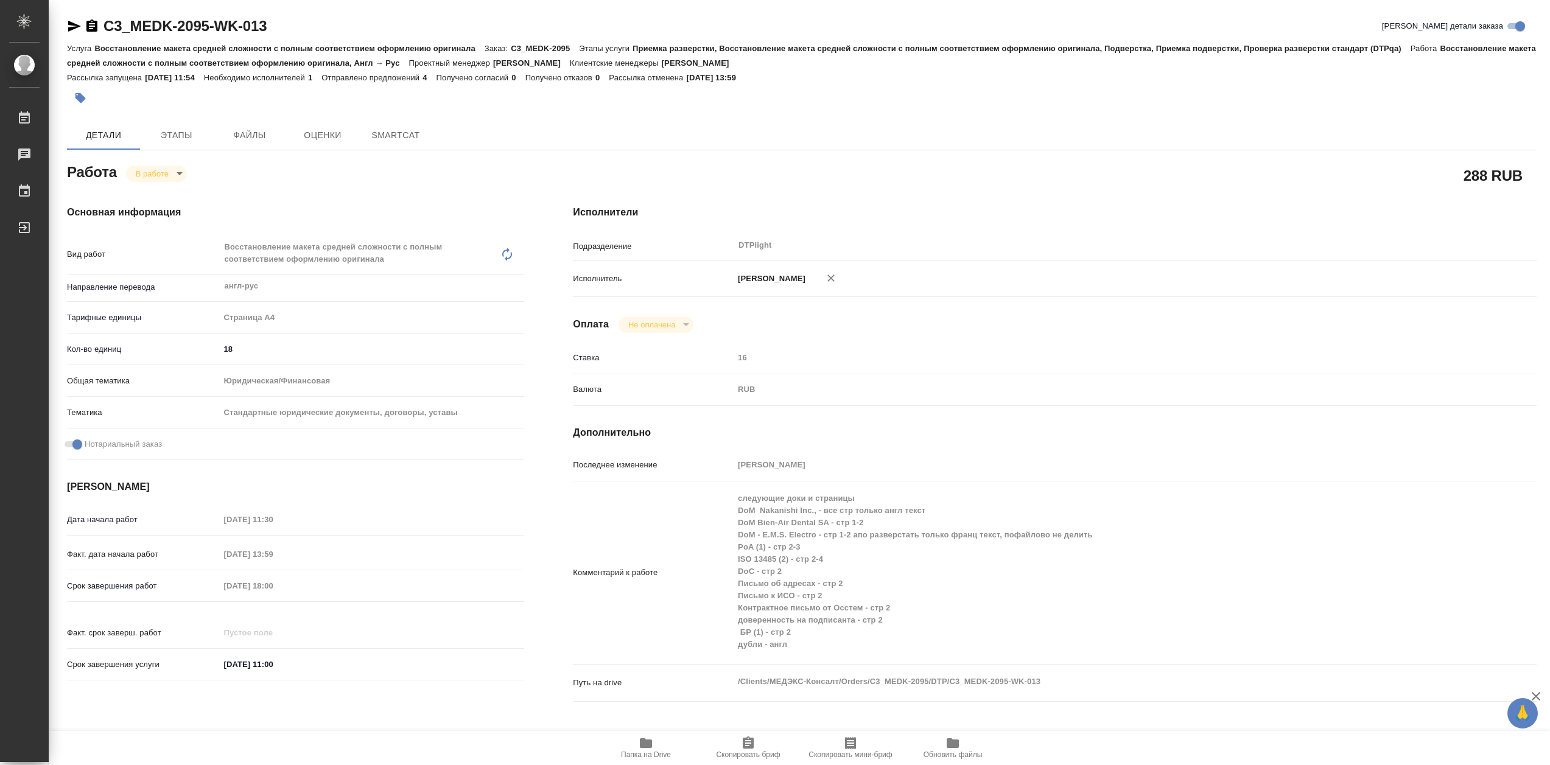
type textarea "x"
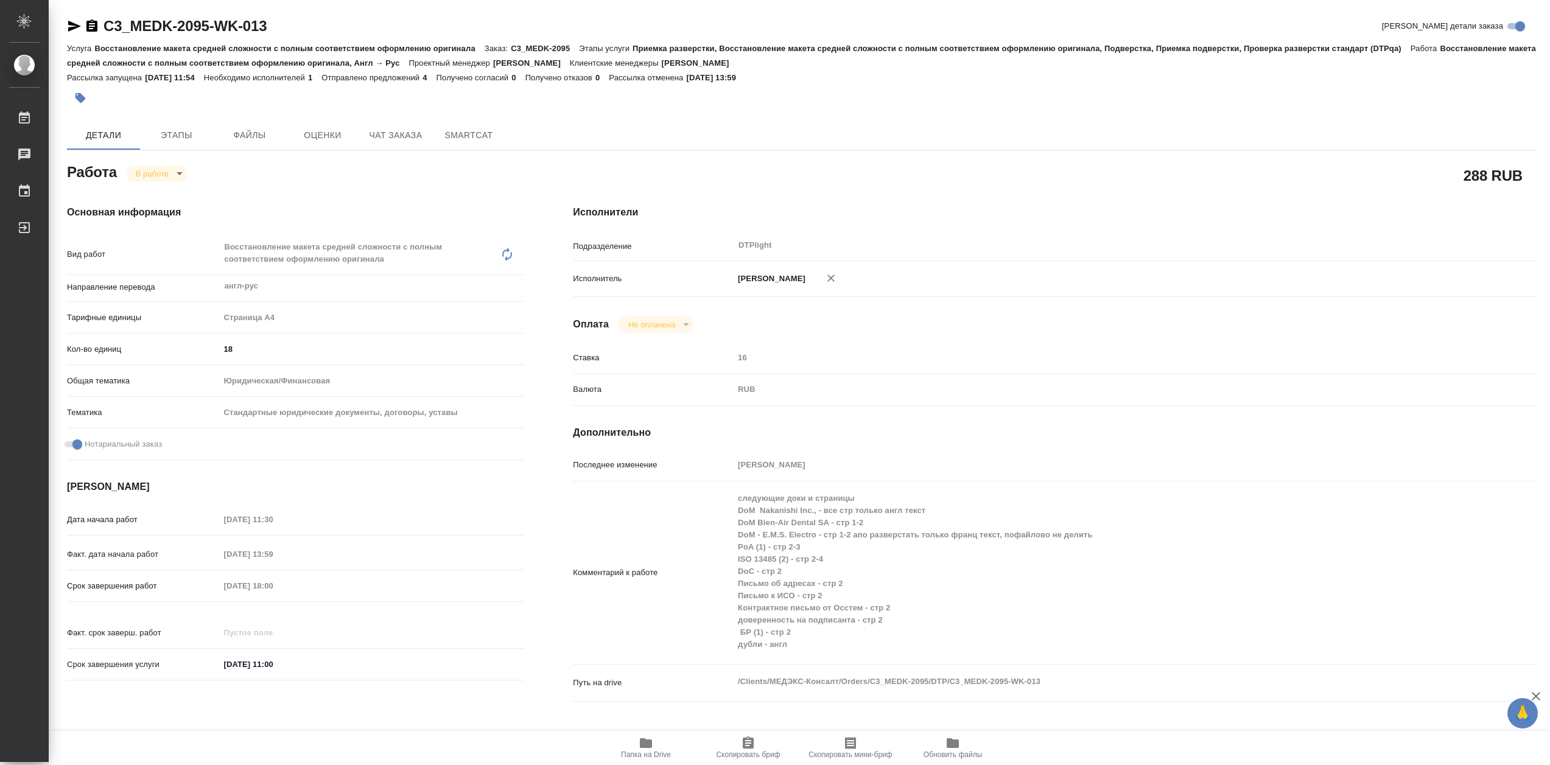
type textarea "x"
